Goal: Find specific page/section: Find specific page/section

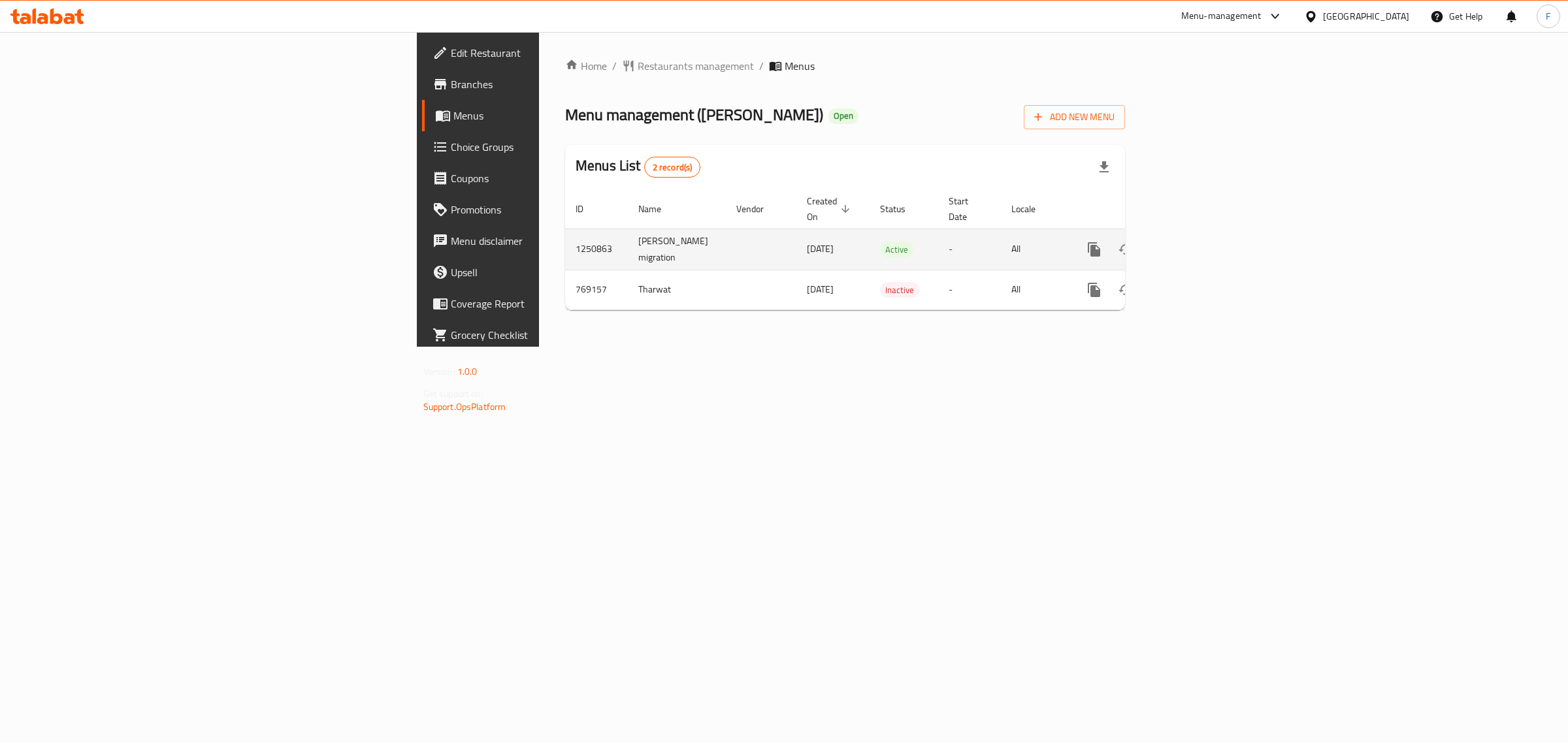
drag, startPoint x: 530, startPoint y: 227, endPoint x: 583, endPoint y: 243, distance: 55.4
click at [797, 243] on td "30/08/2024" at bounding box center [833, 249] width 73 height 41
copy span "30/08/2024"
click at [638, 63] on span "Restaurants management" at bounding box center [696, 66] width 117 height 15
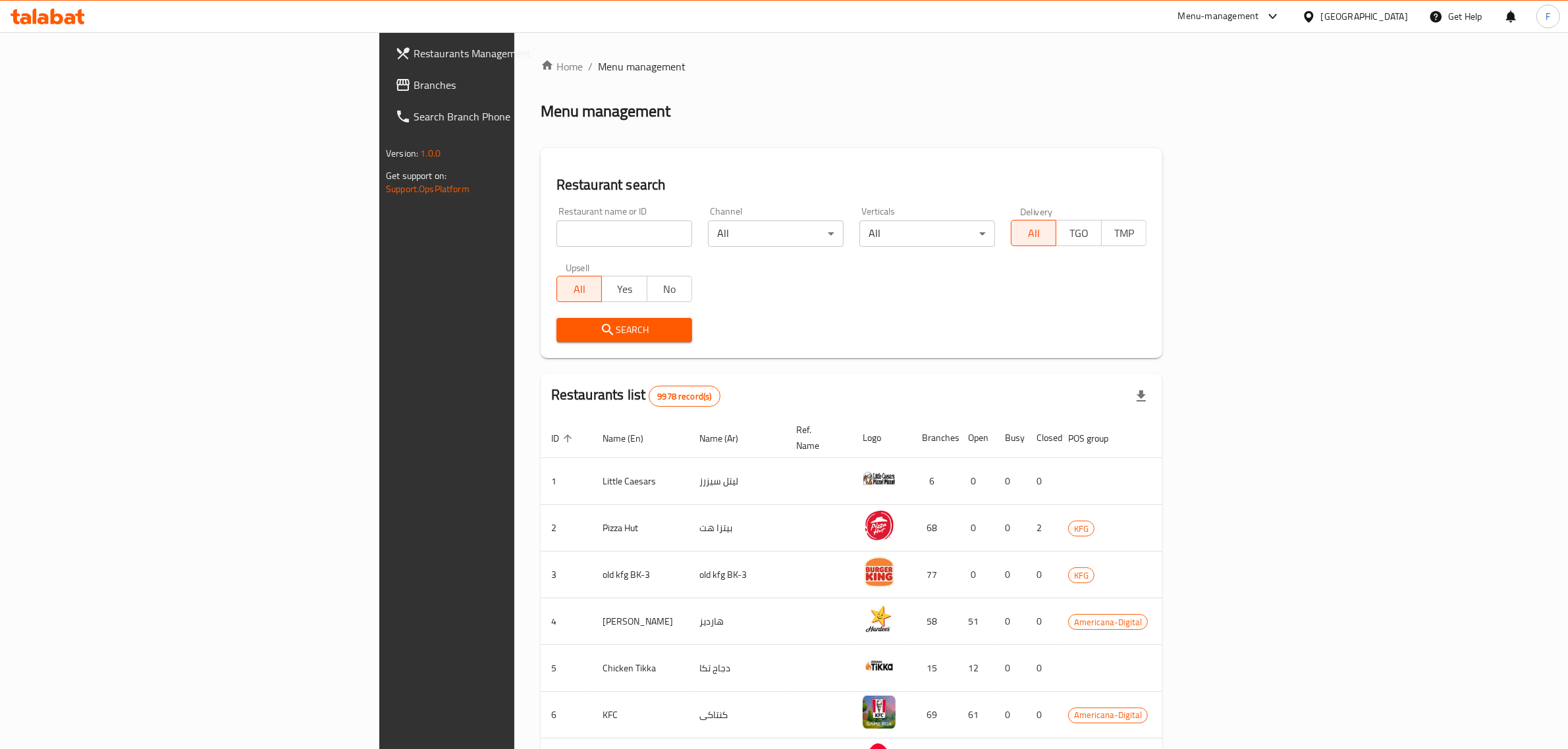
click at [557, 234] on input "search" at bounding box center [625, 233] width 136 height 26
paste input "666463"
type input "666463"
click at [567, 329] on span "Search" at bounding box center [625, 330] width 114 height 16
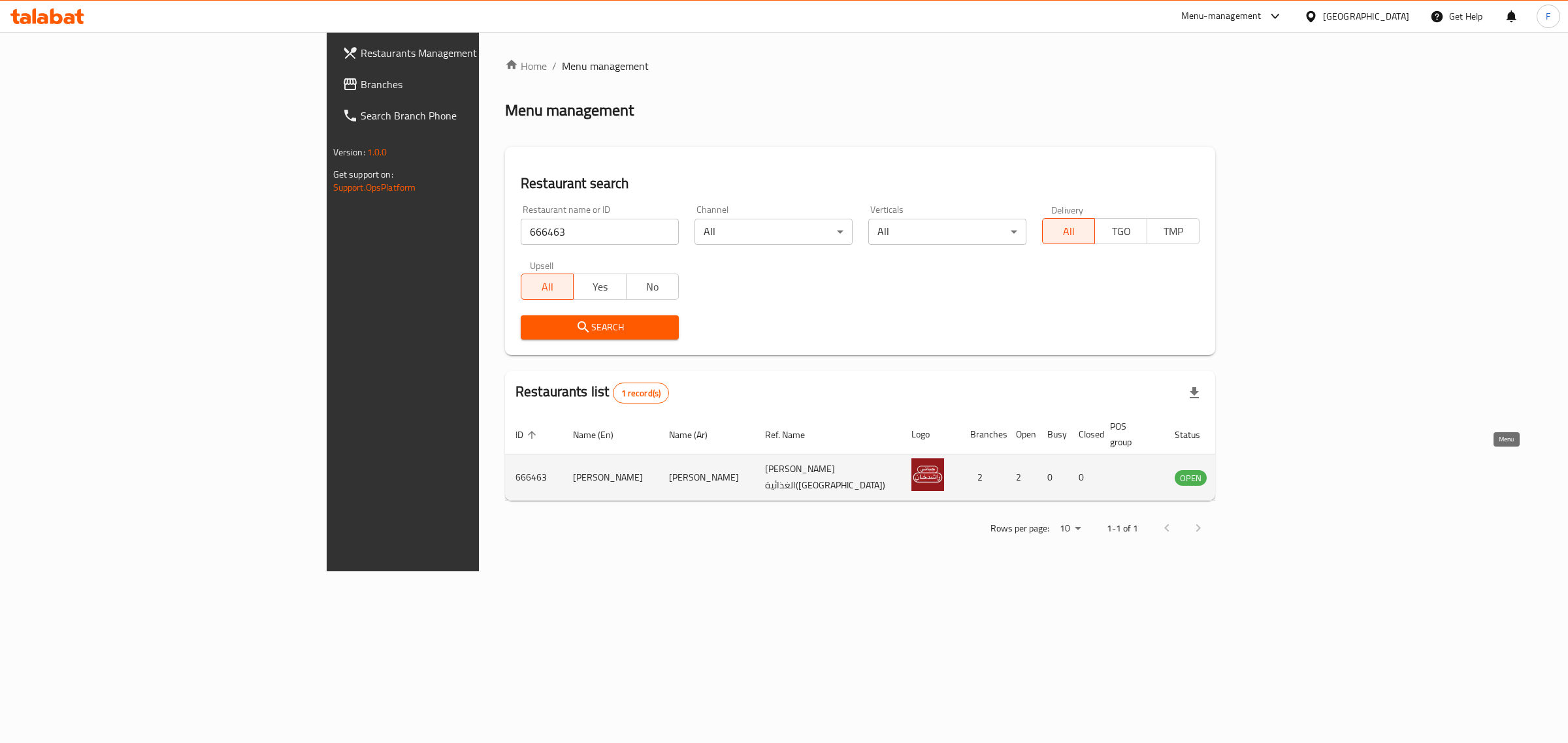
click at [1258, 472] on icon "enhanced table" at bounding box center [1251, 478] width 14 height 11
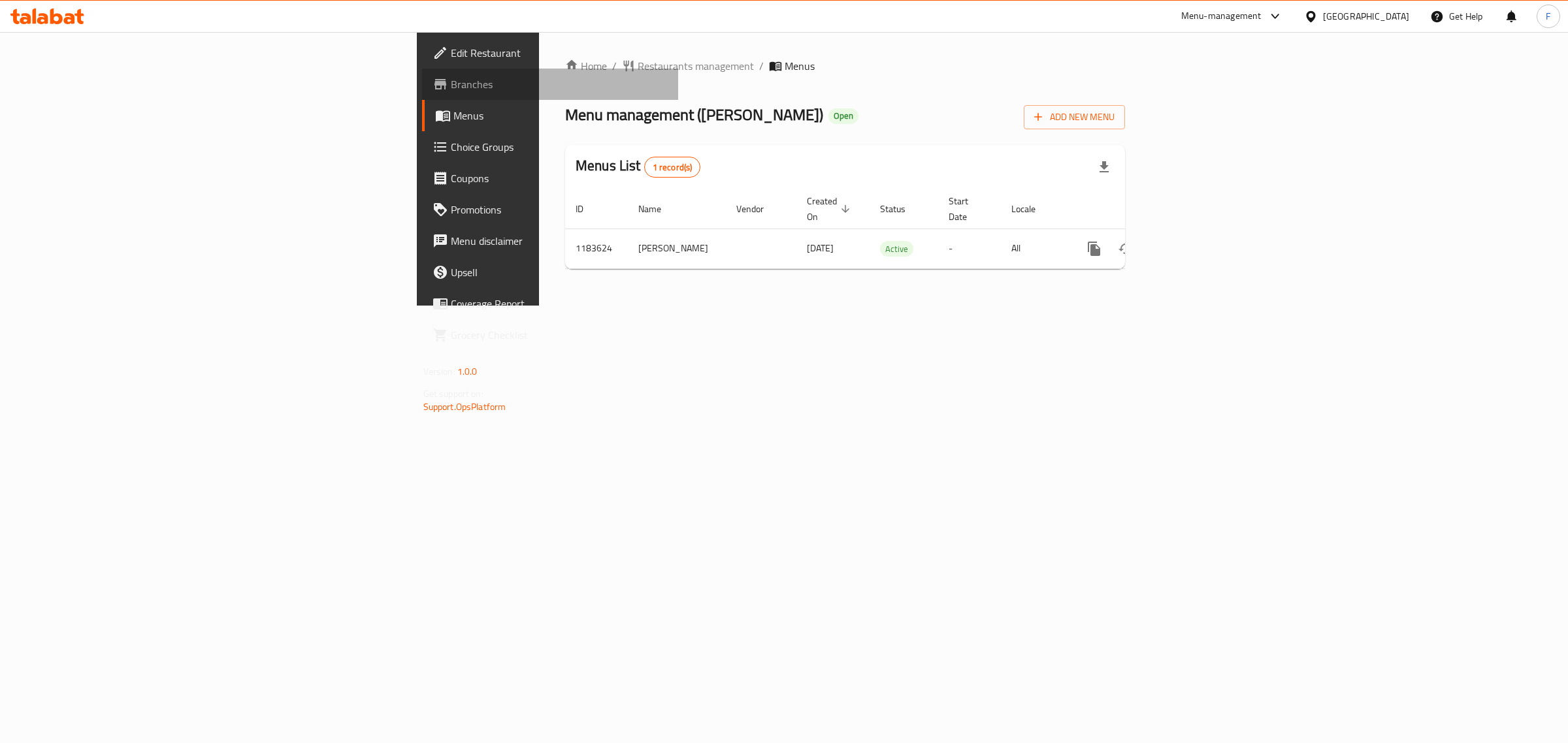
click at [422, 70] on link "Branches" at bounding box center [550, 84] width 257 height 32
click at [638, 71] on span "Restaurants management" at bounding box center [696, 66] width 117 height 15
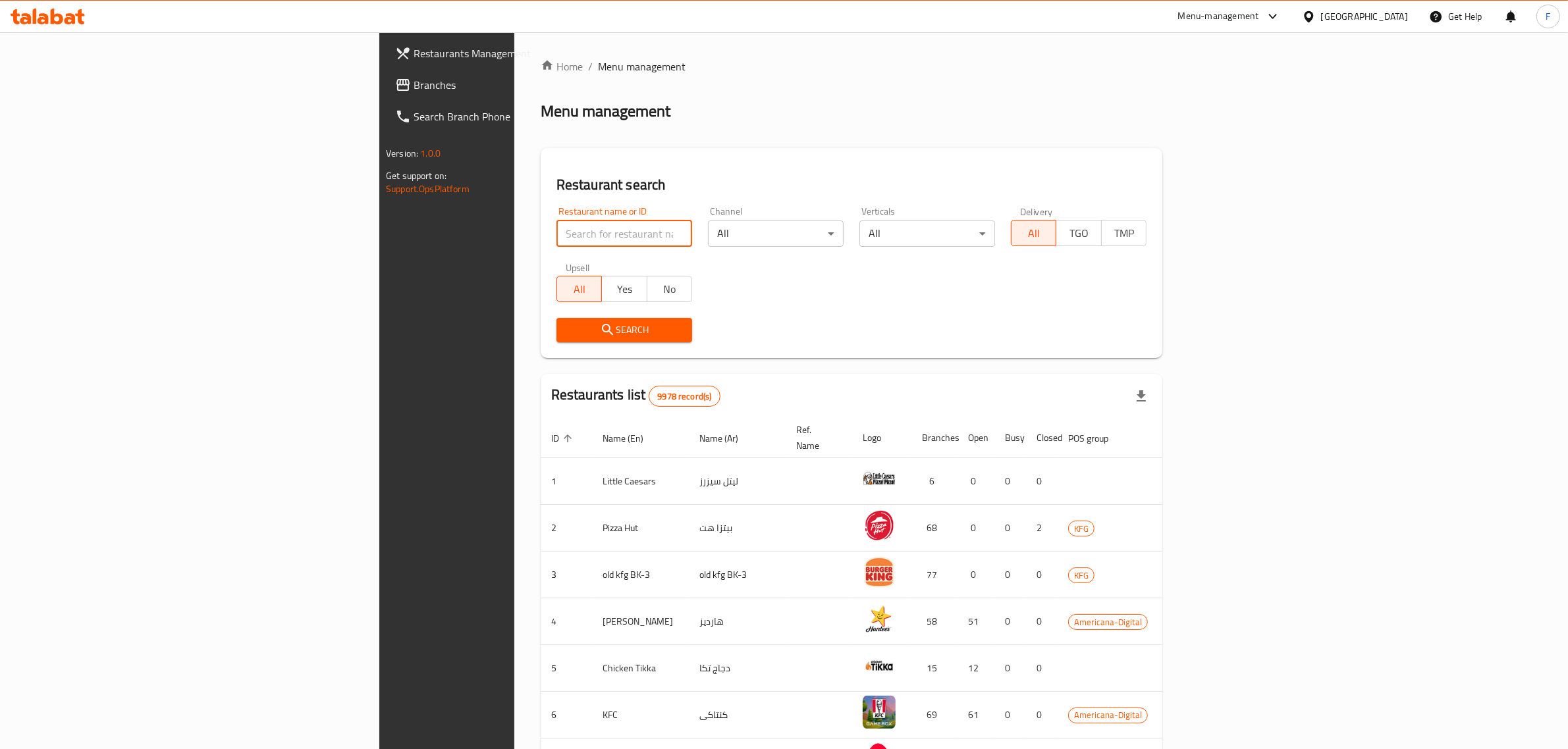
click at [557, 228] on input "search" at bounding box center [625, 233] width 136 height 26
paste input "12350"
type input "12350"
click at [567, 328] on span "Search" at bounding box center [625, 330] width 114 height 16
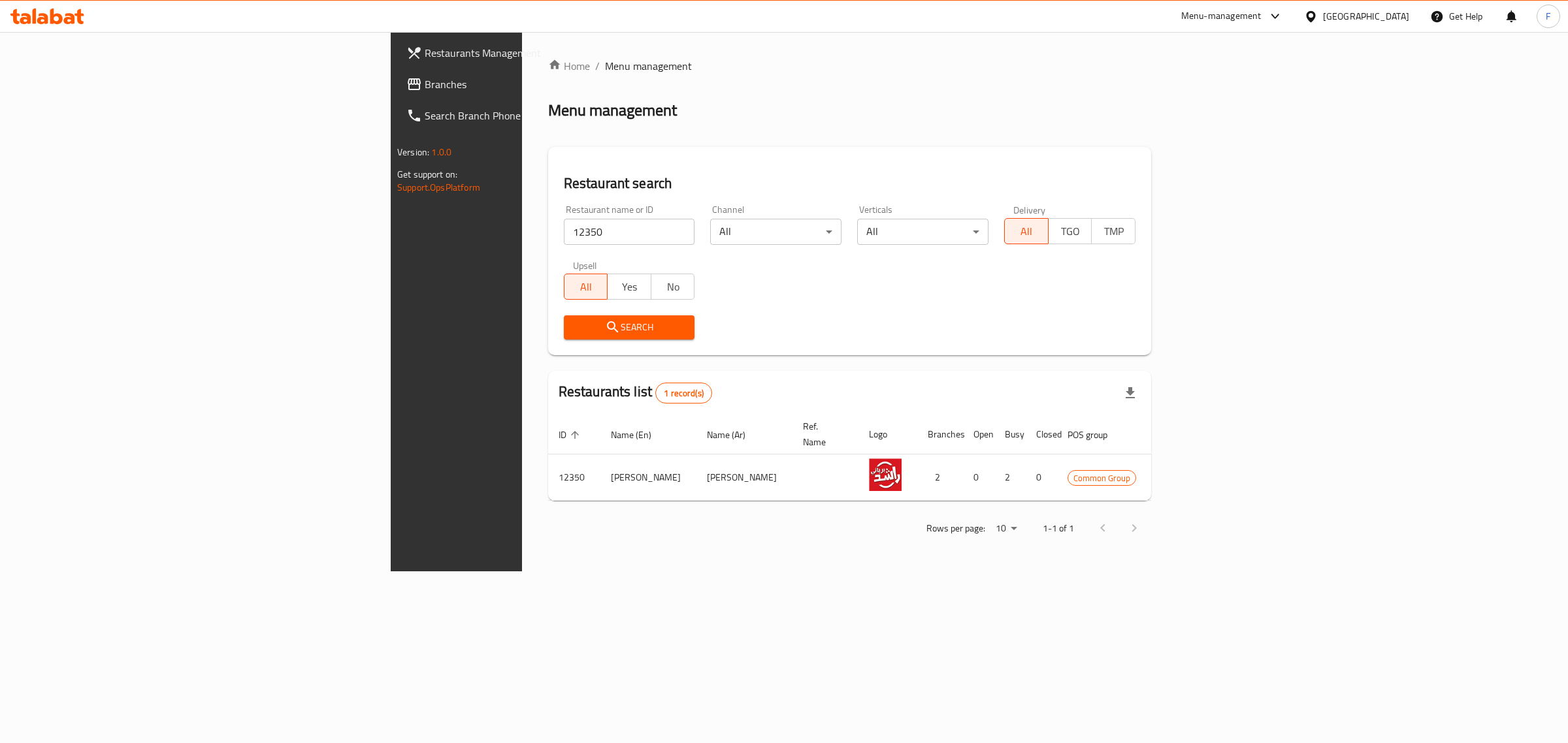
click at [967, 560] on div "Home / Menu management Menu management Restaurant search Restaurant name or ID …" at bounding box center [850, 301] width 656 height 540
click at [1246, 472] on icon "enhanced table" at bounding box center [1238, 478] width 14 height 11
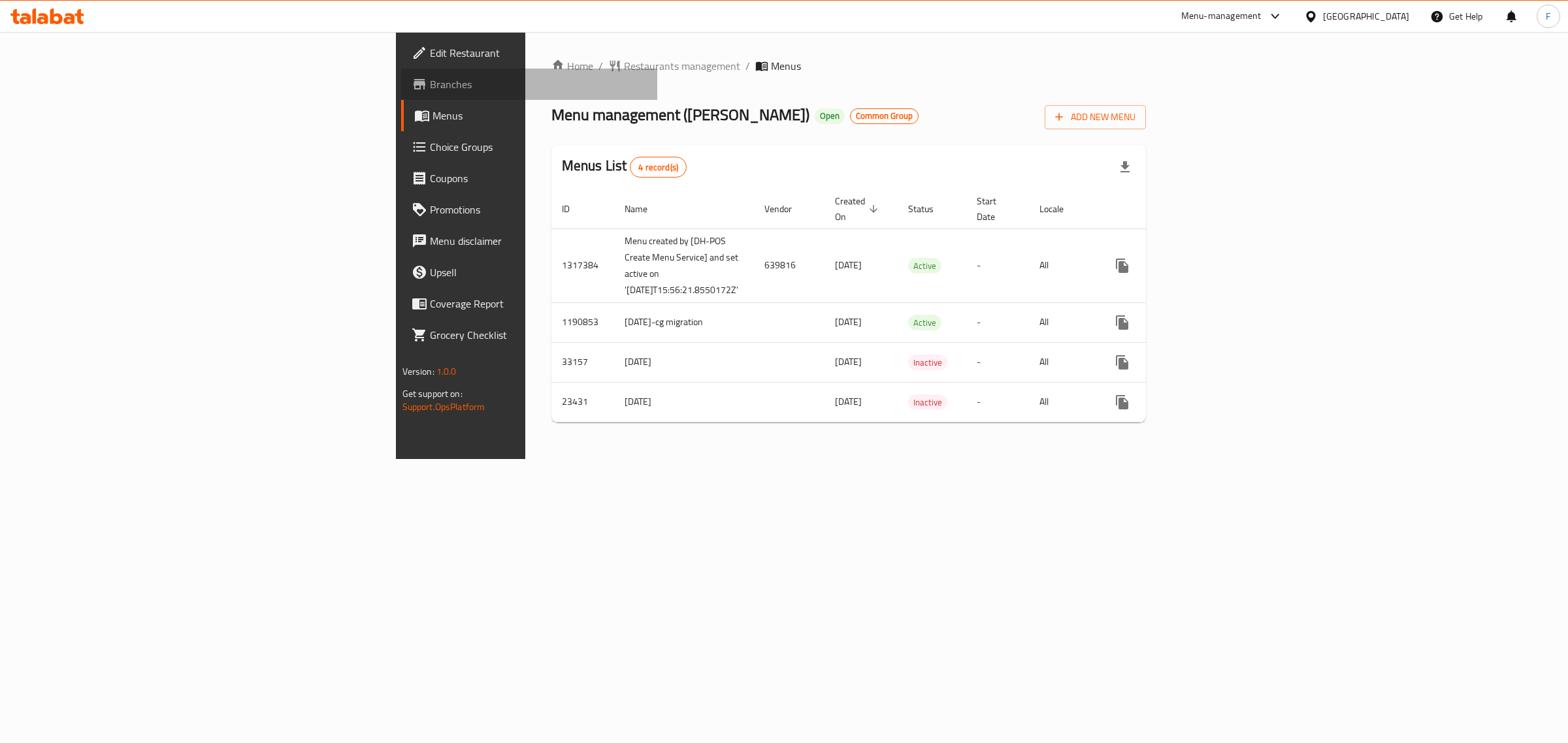
click at [430, 77] on span "Branches" at bounding box center [538, 84] width 218 height 15
